Goal: Information Seeking & Learning: Learn about a topic

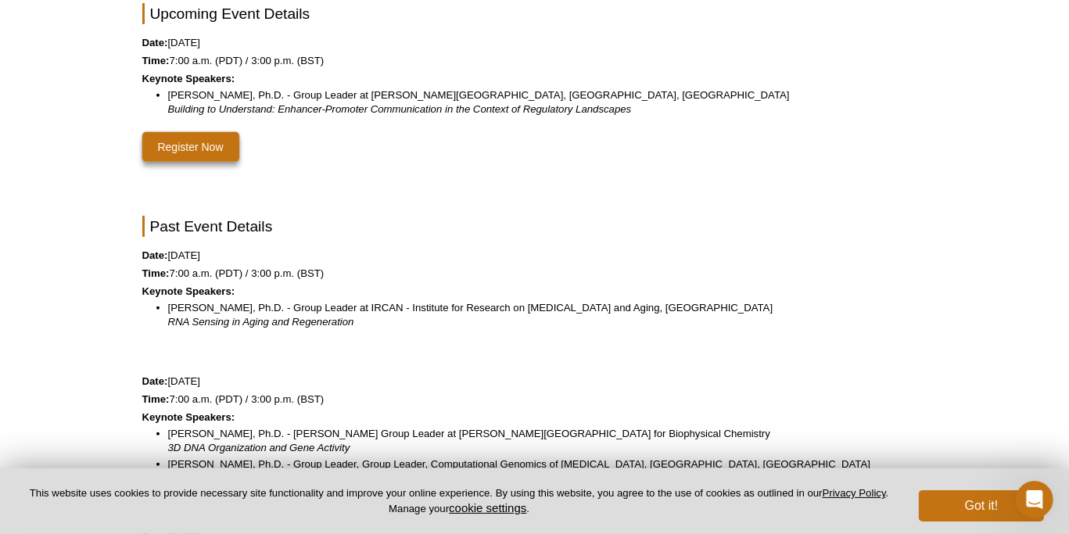
scroll to position [602, 0]
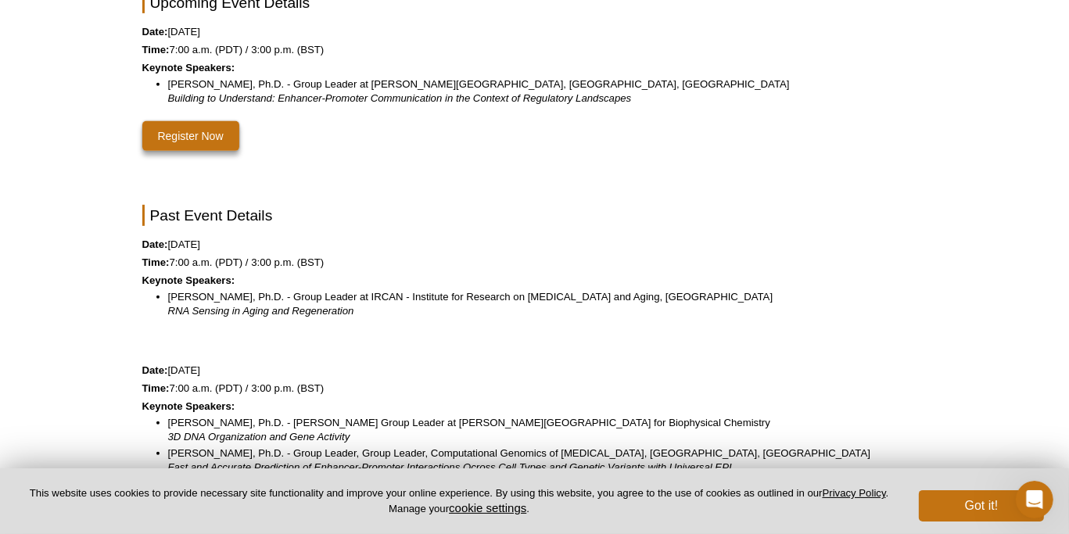
click at [278, 287] on div "<< Back to Chromatin Club Home Page Cambridge Cancer Epigenetics Club The Imper…" at bounding box center [534, 510] width 785 height 2036
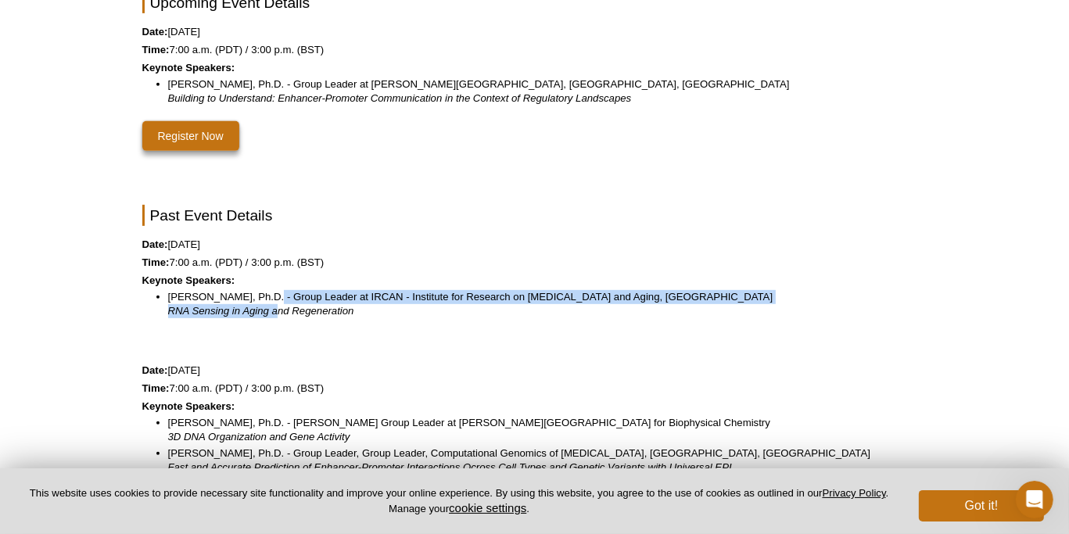
drag, startPoint x: 260, startPoint y: 289, endPoint x: 277, endPoint y: 306, distance: 23.8
click at [277, 306] on li "Eirini Trompouki, Ph.D. - Group Leader at IRCAN - Institute for Research on Can…" at bounding box center [540, 304] width 744 height 28
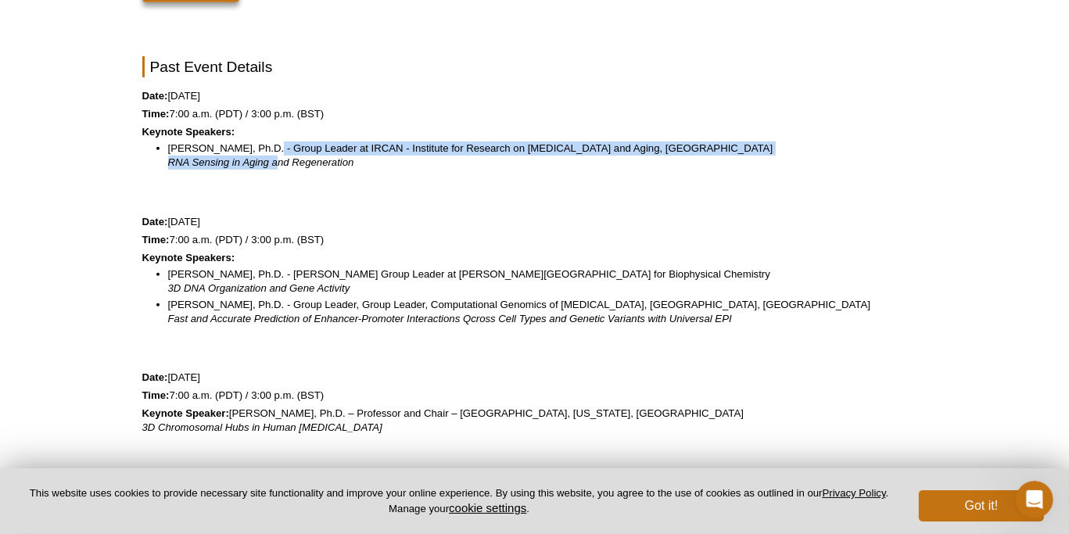
scroll to position [759, 0]
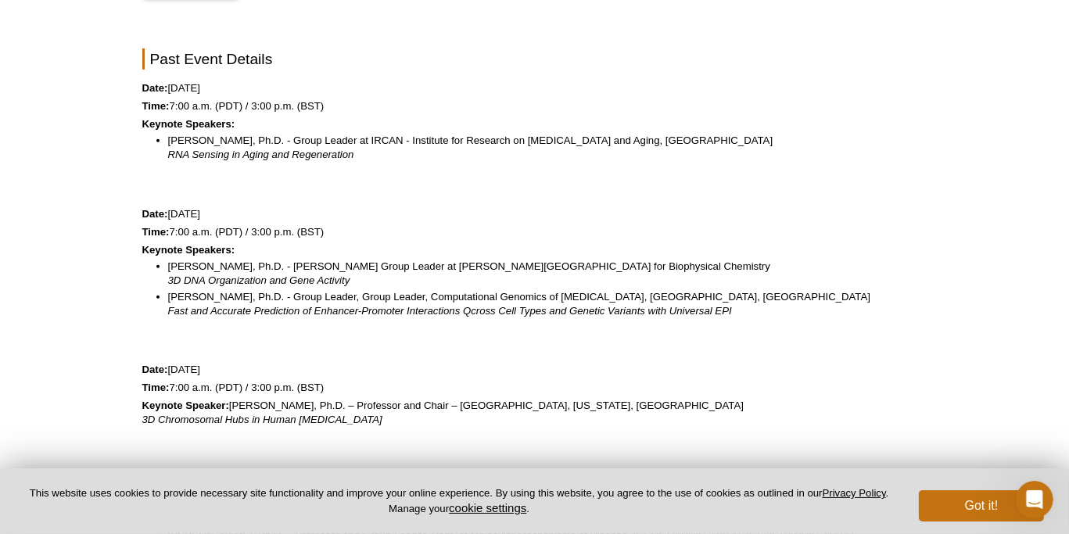
click at [272, 264] on li "Marieke Oudelaar, Ph.D. - Lise Meitner Group Leader at Max Planck Institute for…" at bounding box center [540, 274] width 744 height 28
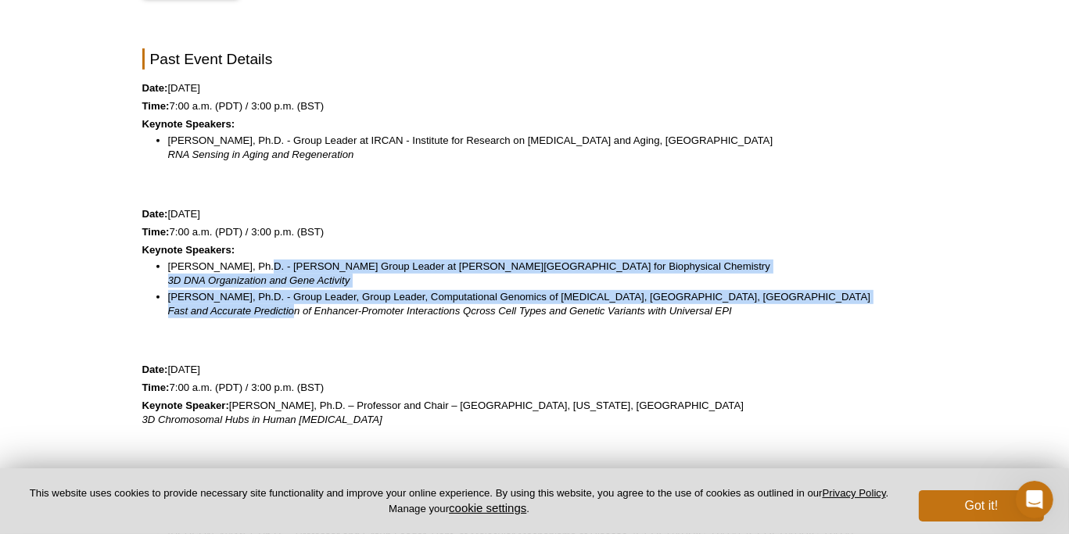
drag, startPoint x: 253, startPoint y: 257, endPoint x: 296, endPoint y: 305, distance: 64.2
click at [296, 305] on ul "Marieke Oudelaar, Ph.D. - Lise Meitner Group Leader at Max Planck Institute for…" at bounding box center [527, 289] width 770 height 59
click at [296, 305] on em "Fast and Accurate Prediction of Enhancer-Promoter Interactions Qcross Cell Type…" at bounding box center [450, 311] width 564 height 12
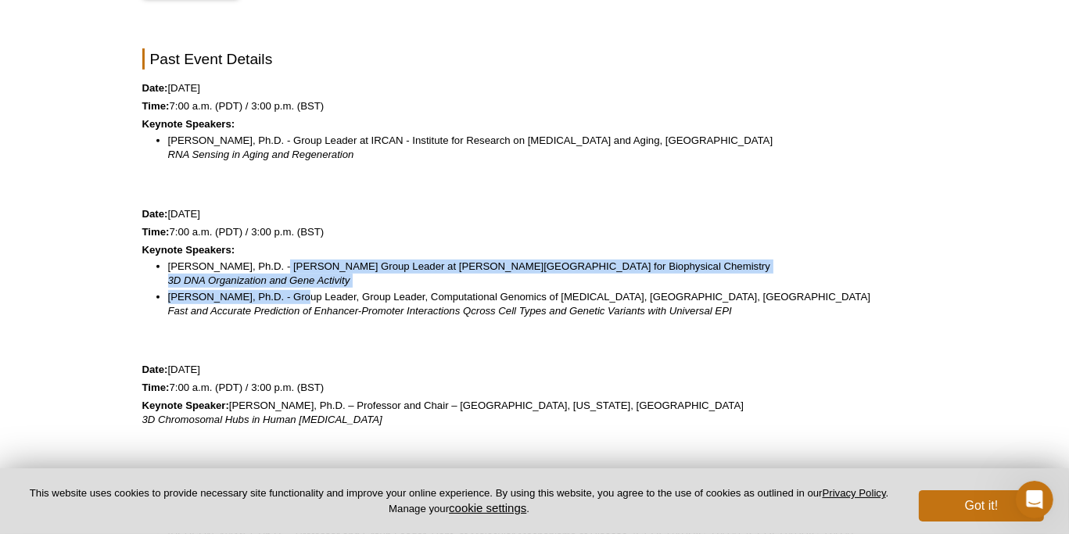
drag, startPoint x: 278, startPoint y: 272, endPoint x: 292, endPoint y: 288, distance: 20.5
click at [292, 288] on ul "Marieke Oudelaar, Ph.D. - Lise Meitner Group Leader at Max Planck Institute for…" at bounding box center [527, 289] width 770 height 59
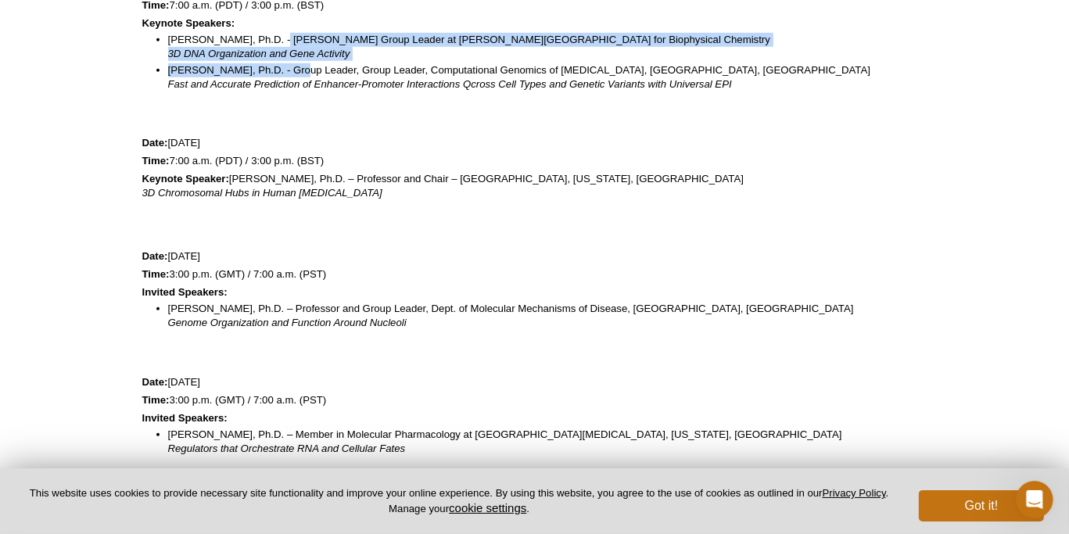
scroll to position [993, 0]
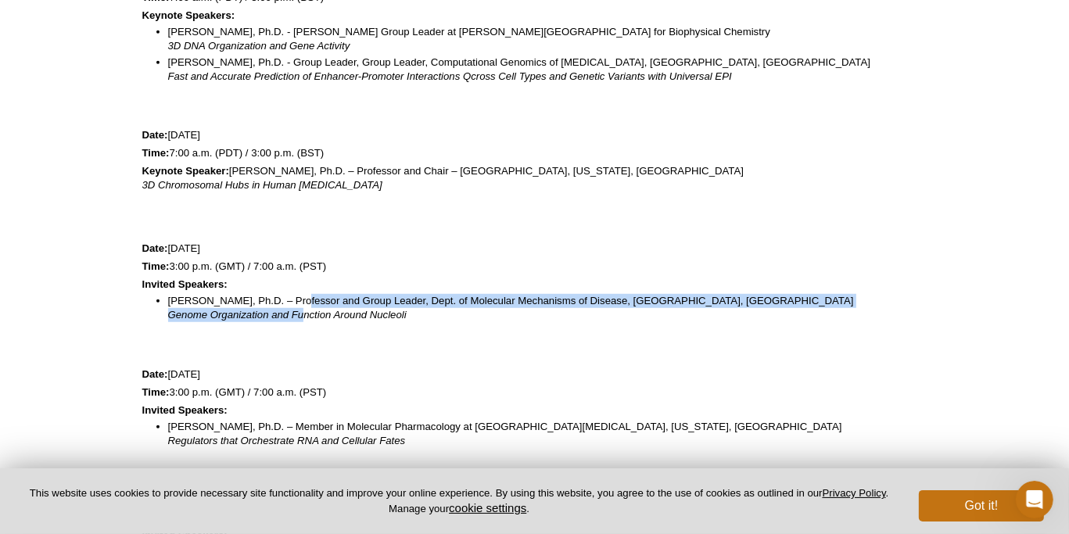
drag, startPoint x: 287, startPoint y: 300, endPoint x: 302, endPoint y: 314, distance: 19.9
click at [302, 314] on li "Raffaella Santoro, Ph.D. – Professor and Group Leader, Dept. of Molecular Mecha…" at bounding box center [540, 308] width 744 height 28
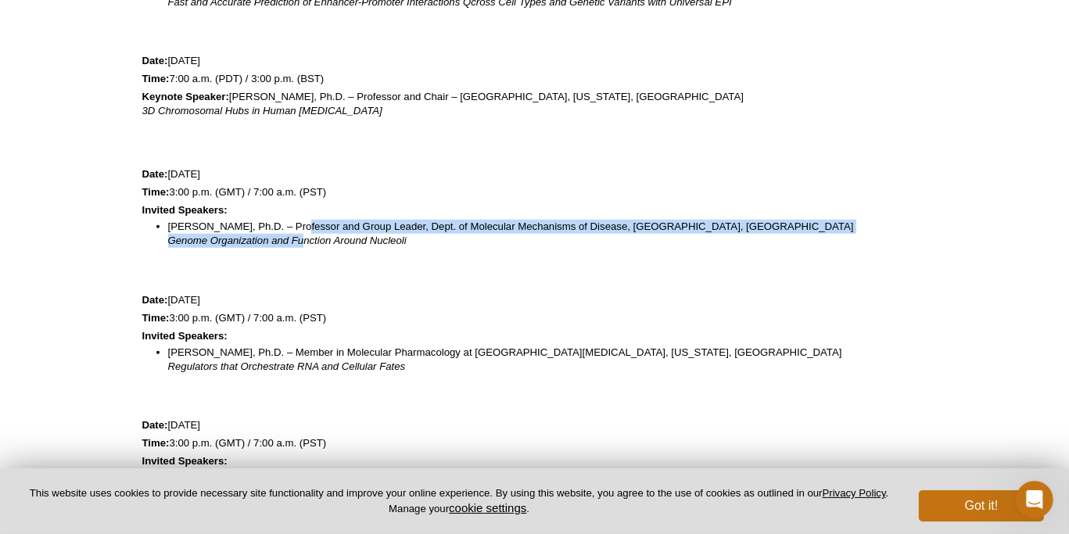
scroll to position [1071, 0]
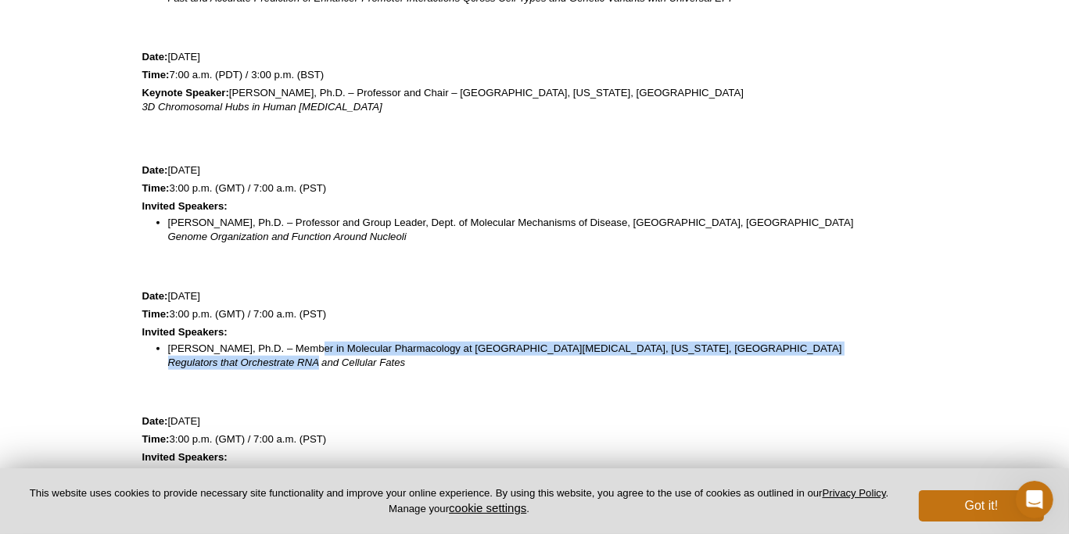
drag, startPoint x: 305, startPoint y: 344, endPoint x: 319, endPoint y: 362, distance: 22.8
click at [319, 362] on li "Michael Kharas, Ph.D. – Member in Molecular Pharmacology at Memorial Sloan Kett…" at bounding box center [540, 356] width 744 height 28
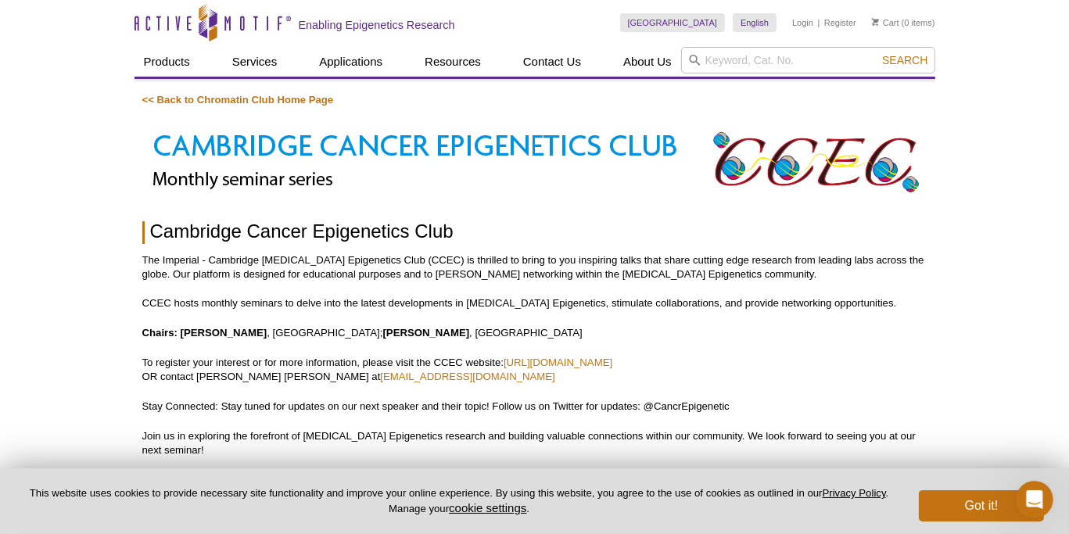
scroll to position [0, 0]
